Goal: Transaction & Acquisition: Obtain resource

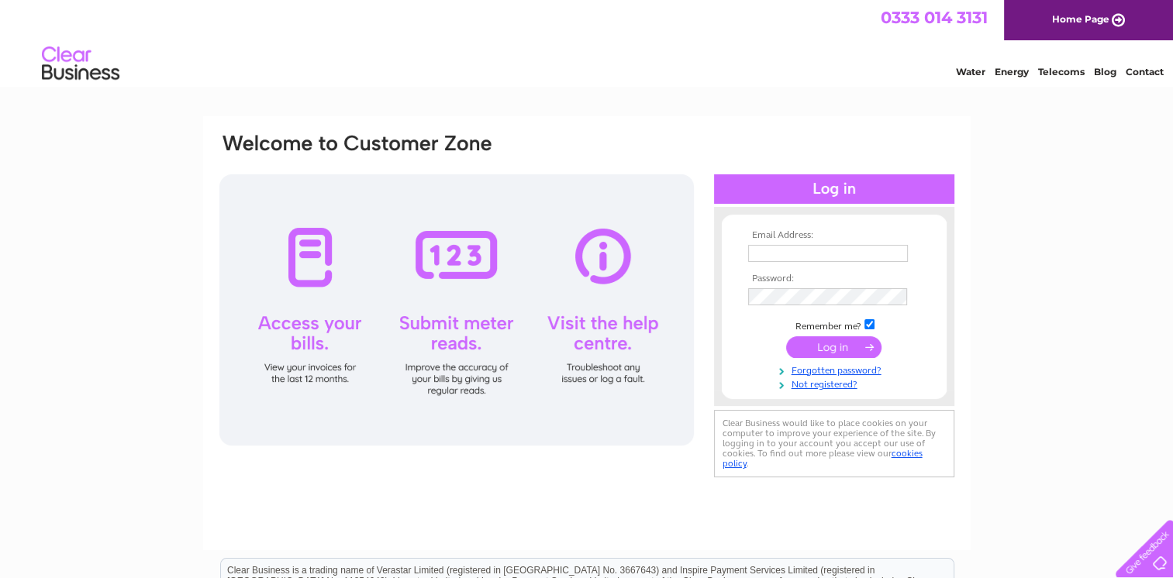
type input "john.clements@northernservices.co.uk"
click at [852, 347] on input "submit" at bounding box center [833, 347] width 95 height 22
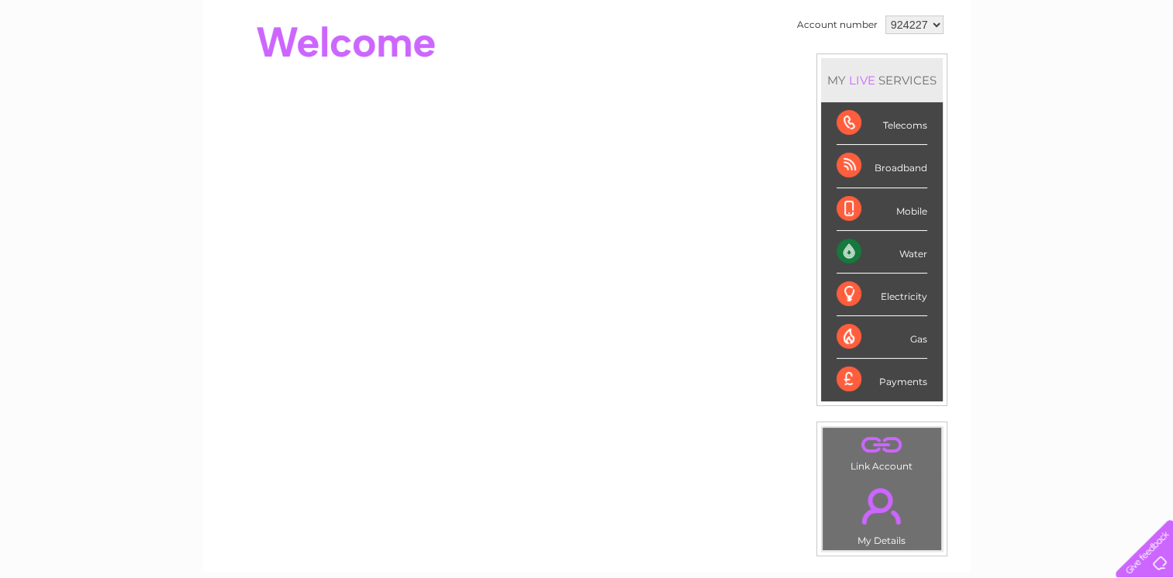
scroll to position [155, 0]
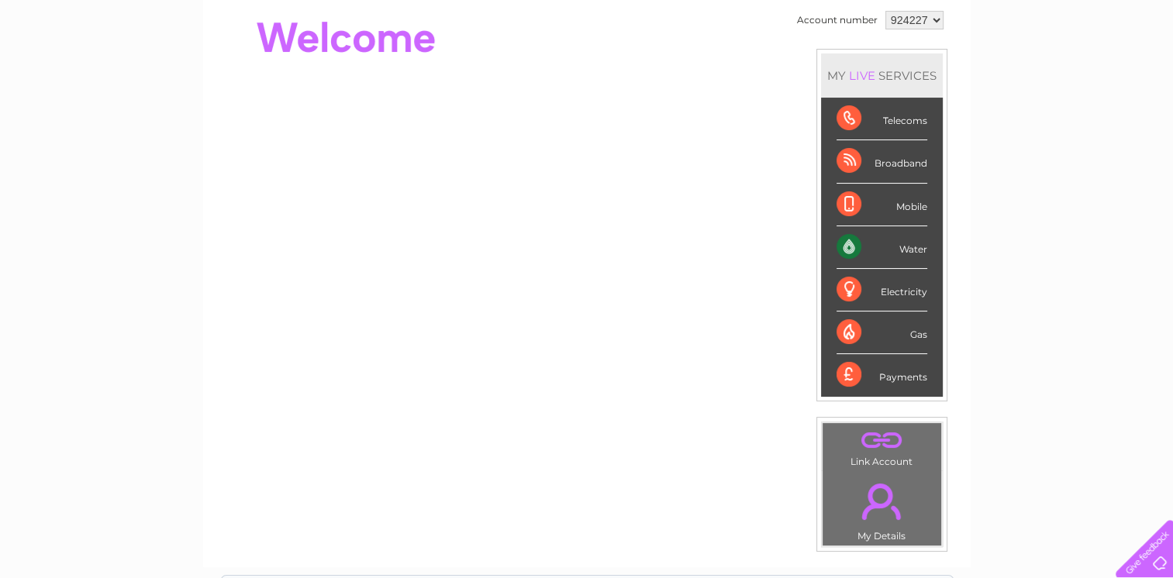
click at [866, 249] on div "Water" at bounding box center [881, 247] width 91 height 43
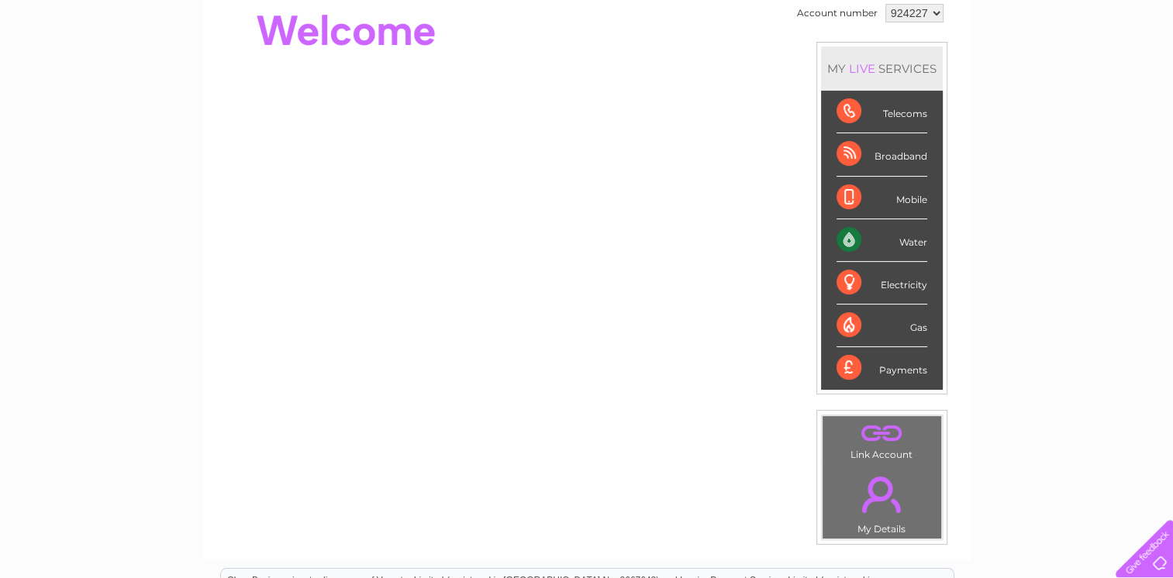
scroll to position [29, 0]
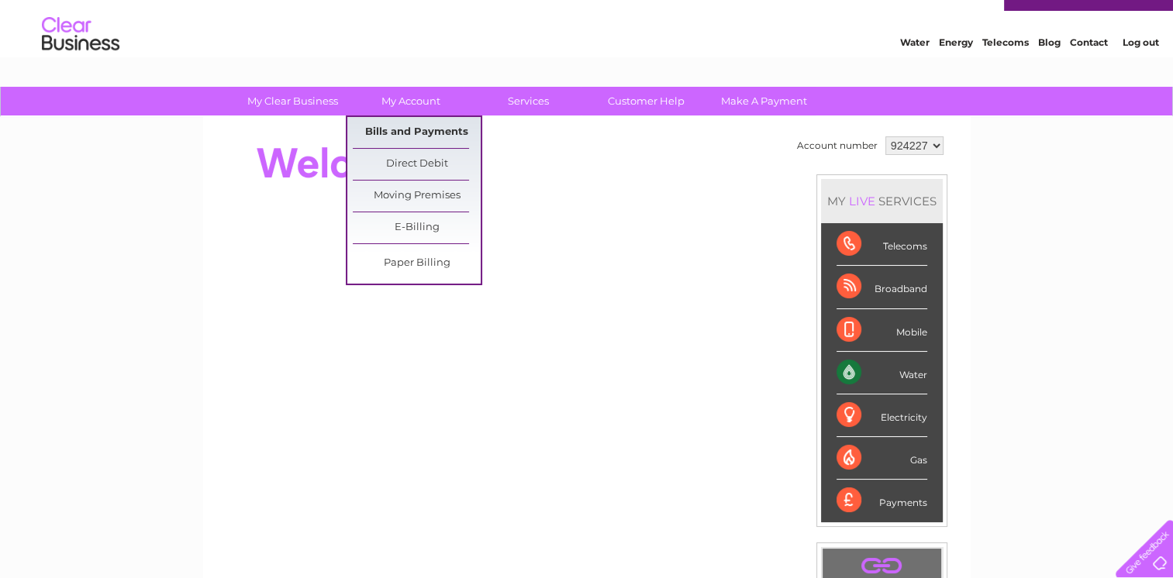
click at [397, 126] on link "Bills and Payments" at bounding box center [417, 132] width 128 height 31
click at [397, 132] on link "Bills and Payments" at bounding box center [417, 132] width 128 height 31
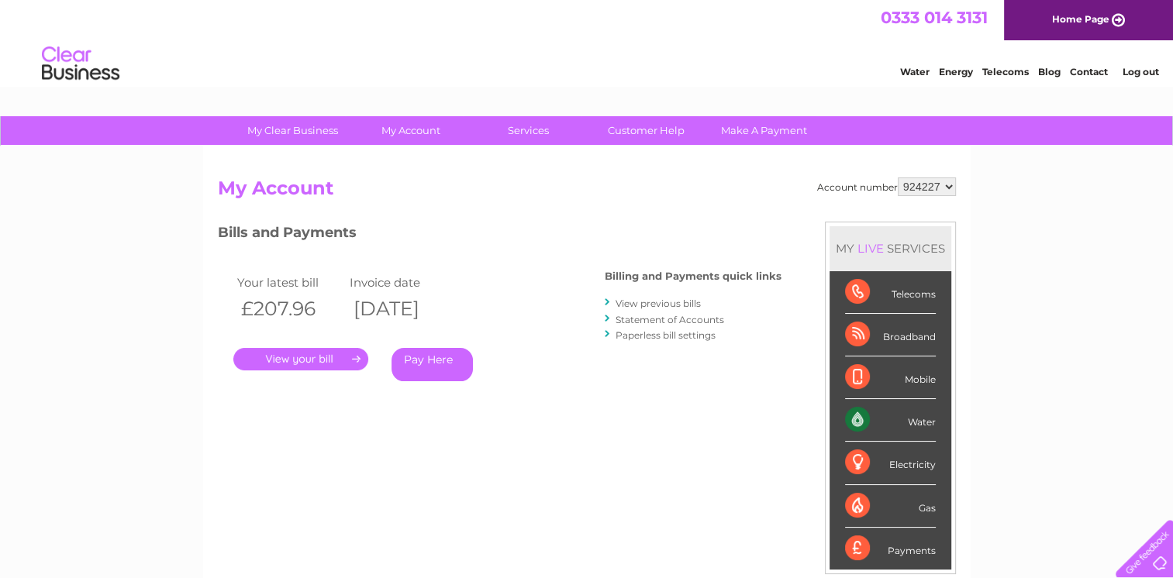
click at [343, 360] on link "." at bounding box center [300, 359] width 135 height 22
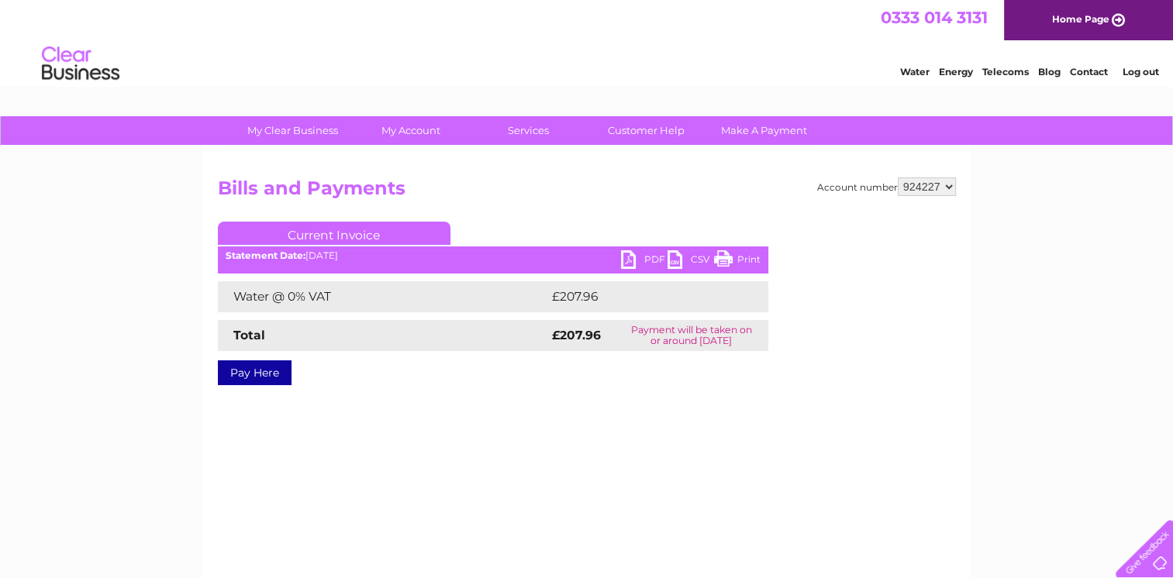
click at [647, 258] on link "PDF" at bounding box center [644, 261] width 47 height 22
